Goal: Information Seeking & Learning: Understand process/instructions

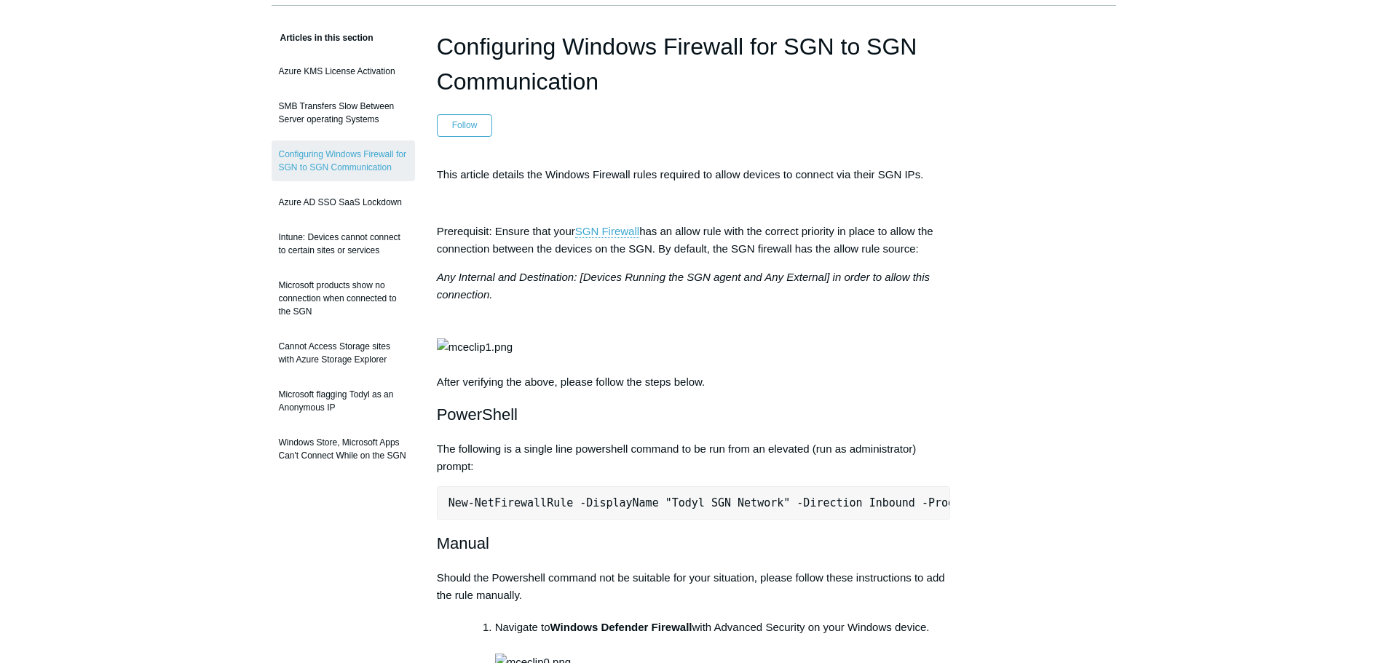
scroll to position [97, 0]
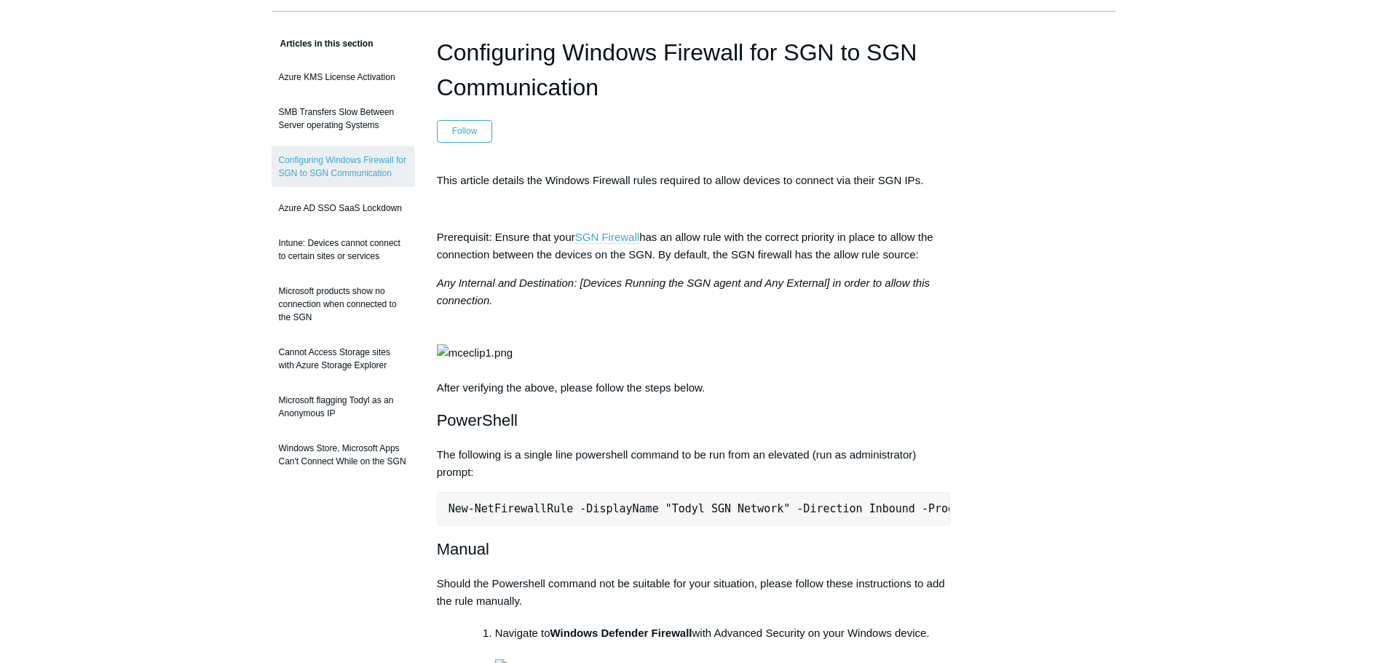
click at [587, 236] on link "SGN Firewall" at bounding box center [607, 237] width 64 height 13
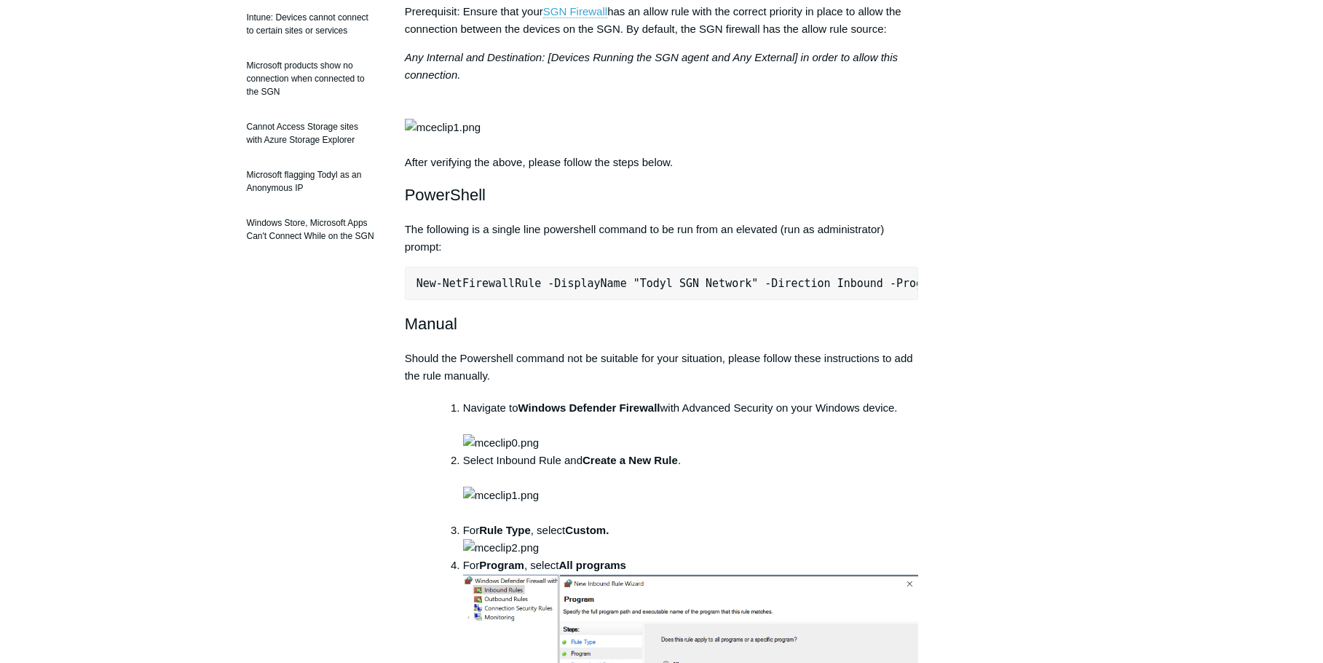
scroll to position [291, 0]
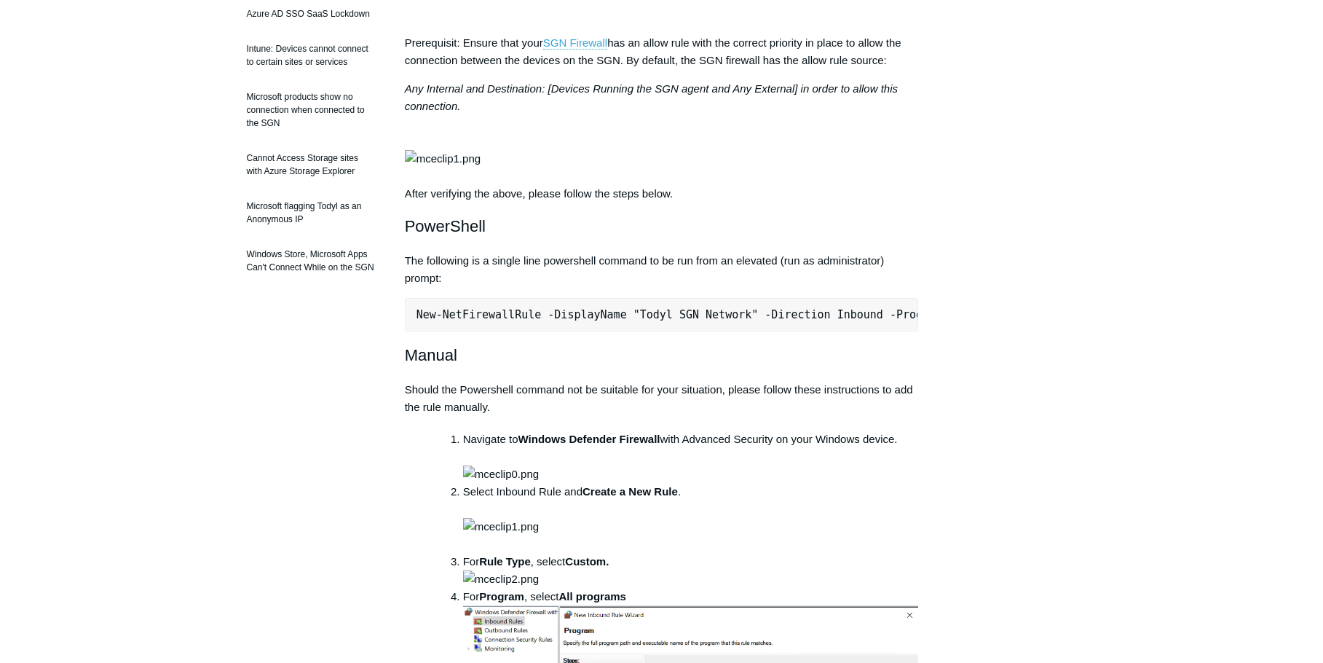
click at [791, 331] on pre "New-NetFirewallRule -DisplayName "Todyl SGN Network" -Direction Inbound -Progra…" at bounding box center [662, 314] width 514 height 33
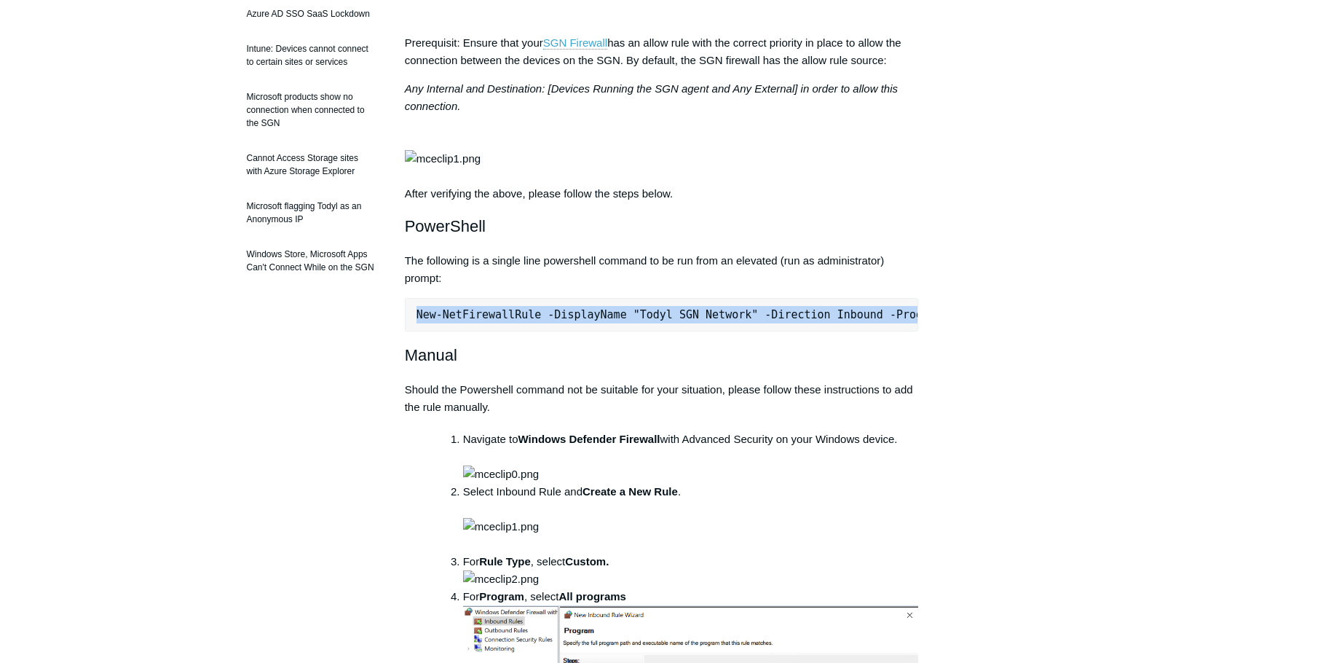
click at [791, 331] on pre "New-NetFirewallRule -DisplayName "Todyl SGN Network" -Direction Inbound -Progra…" at bounding box center [662, 314] width 514 height 33
copy div "New-NetFirewallRule -DisplayName "Todyl SGN Network" -Direction Inbound -Progra…"
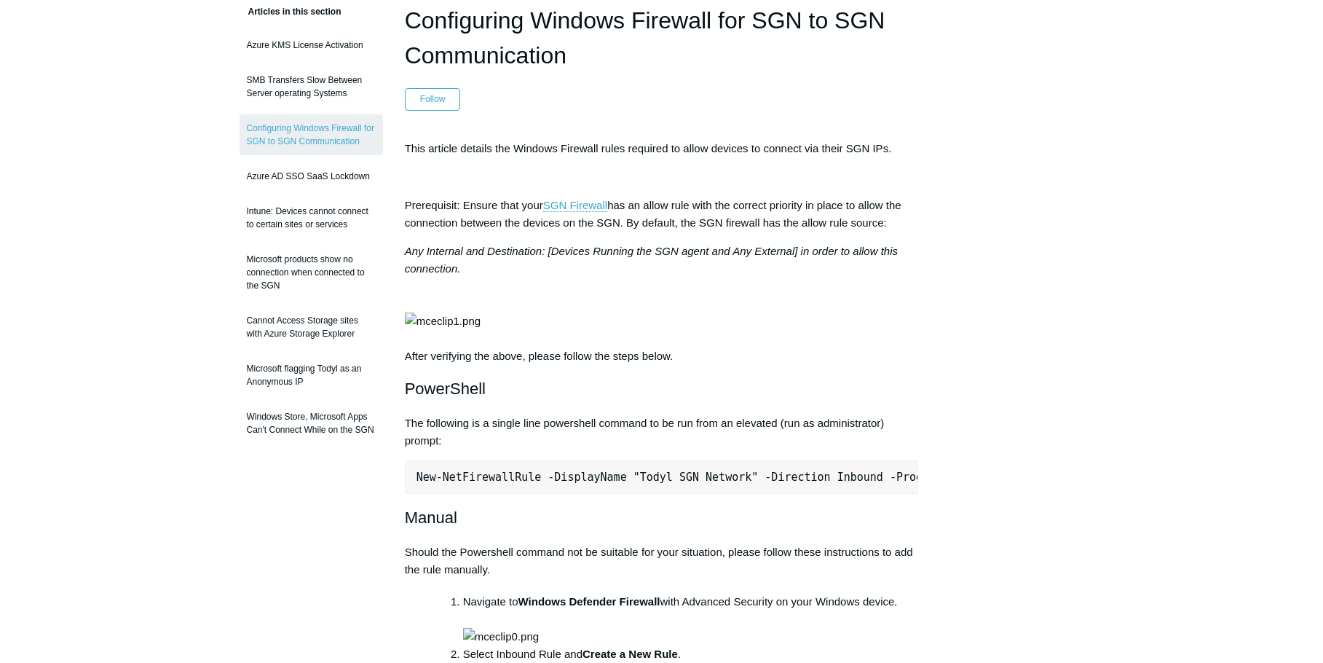
scroll to position [0, 0]
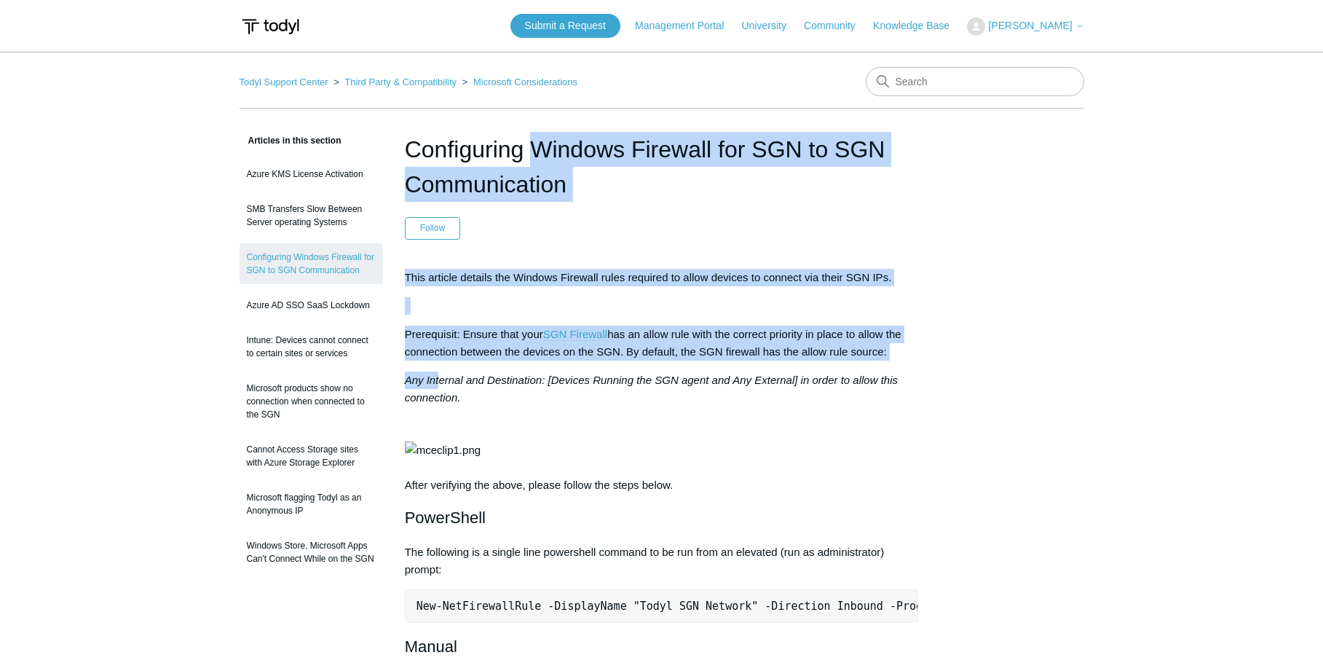
drag, startPoint x: 414, startPoint y: 148, endPoint x: 440, endPoint y: 374, distance: 227.2
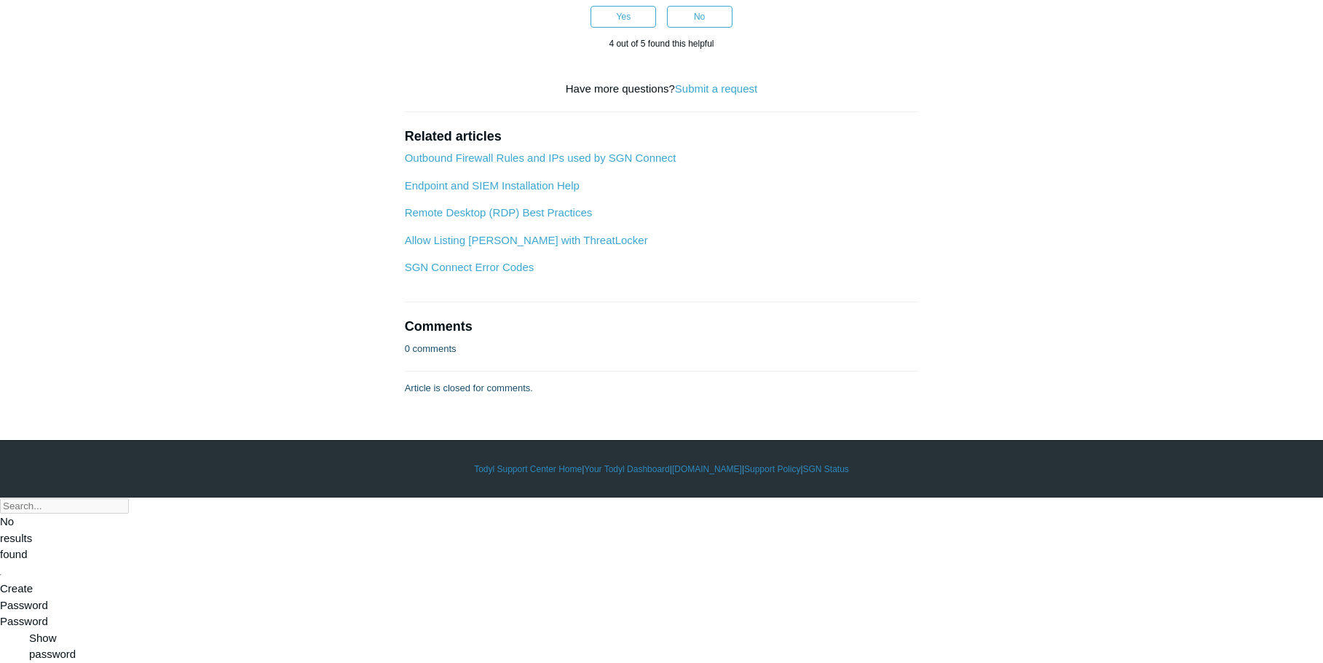
scroll to position [2708, 0]
drag, startPoint x: 407, startPoint y: 57, endPoint x: 836, endPoint y: 279, distance: 482.9
copy article "Configuring Windows Firewall for SGN to SGN Communication Follow Not yet follow…"
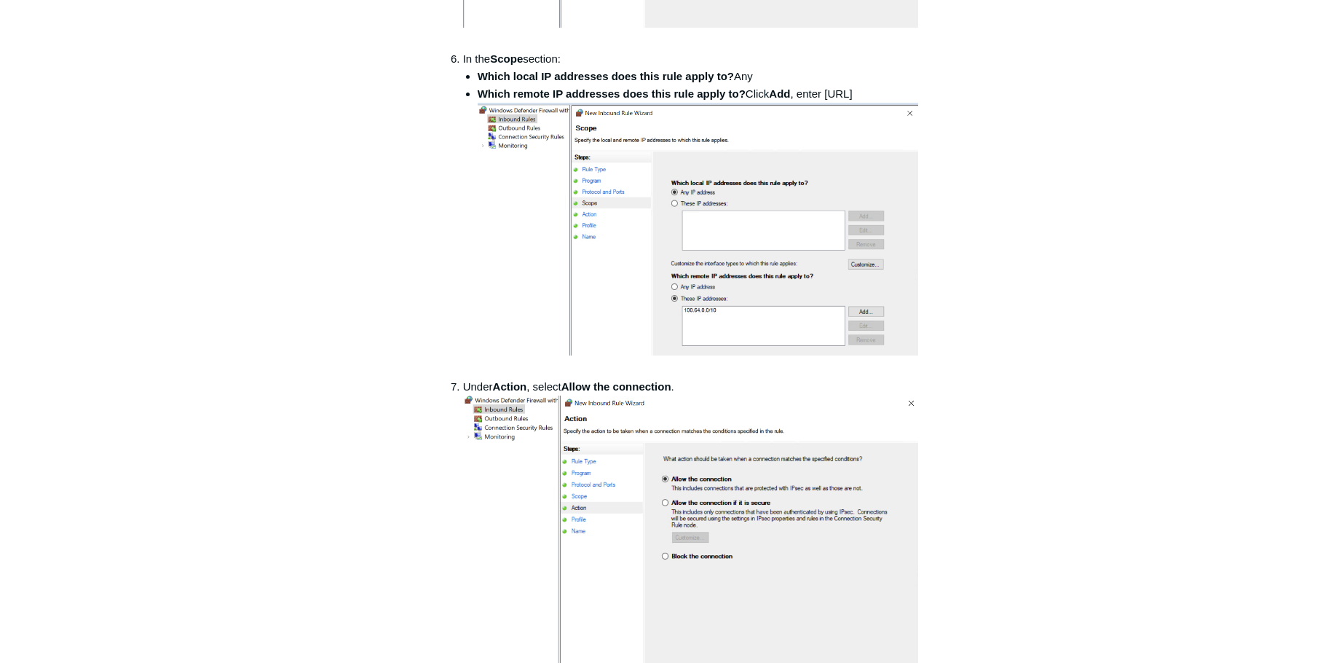
scroll to position [1359, 0]
click at [1270, 399] on main "Todyl Support Center Third Party & Compatibility Microsoft Considerations Artic…" at bounding box center [661, 125] width 1323 height 2867
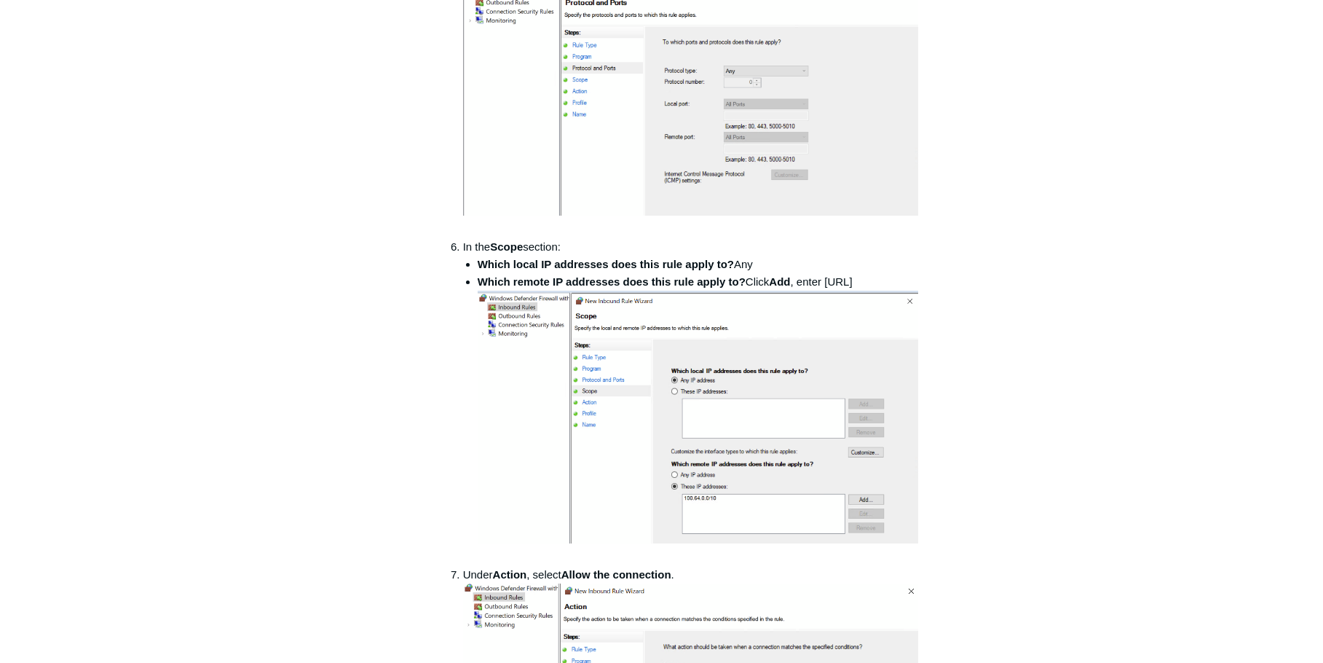
scroll to position [1165, 0]
